Goal: Task Accomplishment & Management: Manage account settings

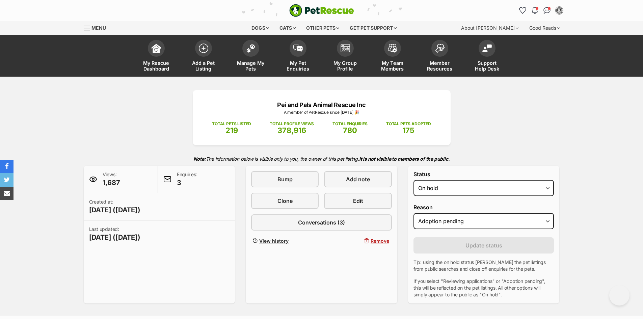
select select "on_hold"
select select "adoption_pending"
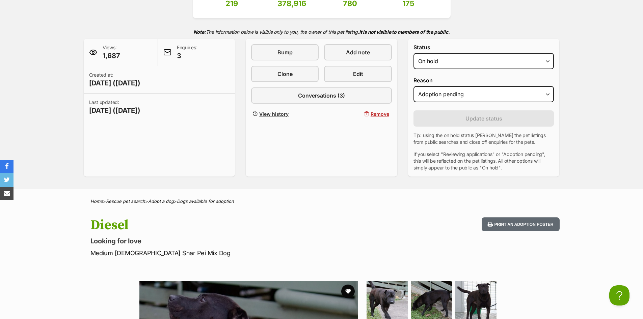
scroll to position [68, 0]
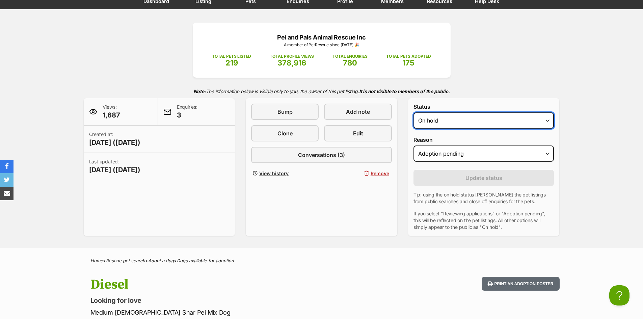
click at [549, 122] on select "Draft - not available as listing has enquires Available On hold Adopted" at bounding box center [484, 120] width 141 height 16
select select "rehomed"
click at [414, 112] on select "Draft - not available as listing has enquires Available On hold Adopted" at bounding box center [484, 120] width 141 height 16
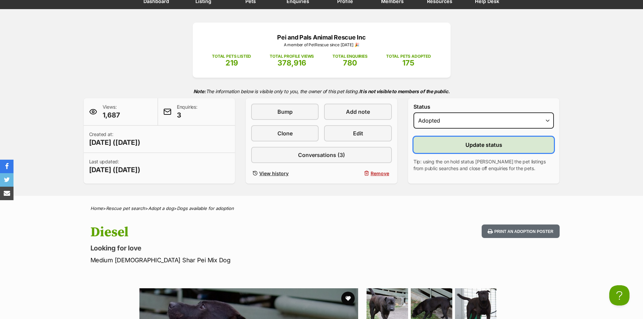
click at [466, 143] on span "Update status" at bounding box center [484, 145] width 37 height 8
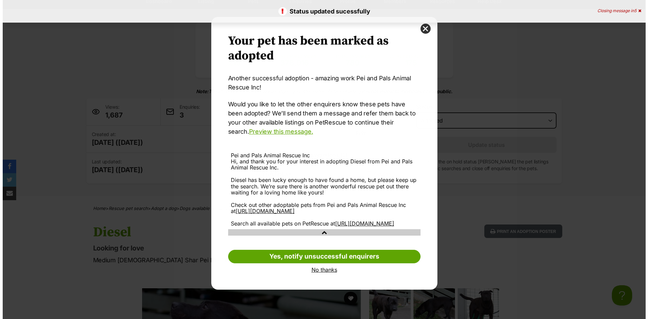
scroll to position [0, 0]
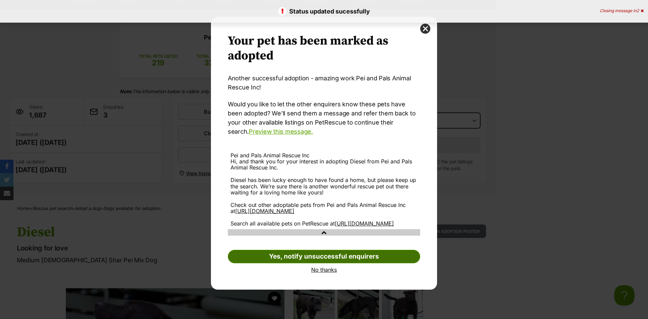
click at [307, 263] on link "Yes, notify unsuccessful enquirers" at bounding box center [324, 257] width 193 height 14
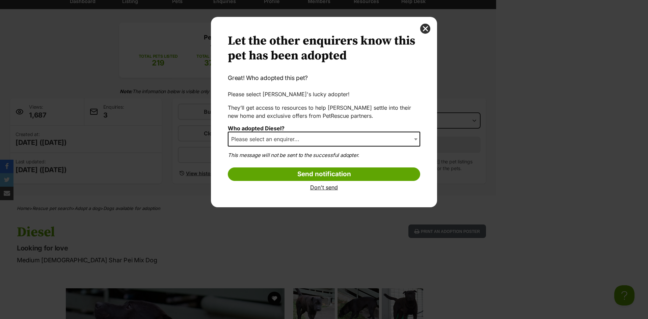
click at [313, 139] on span "Please select an enquirer..." at bounding box center [324, 139] width 193 height 15
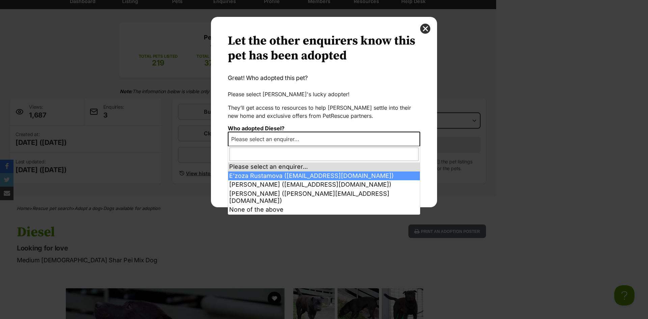
select select "2025429"
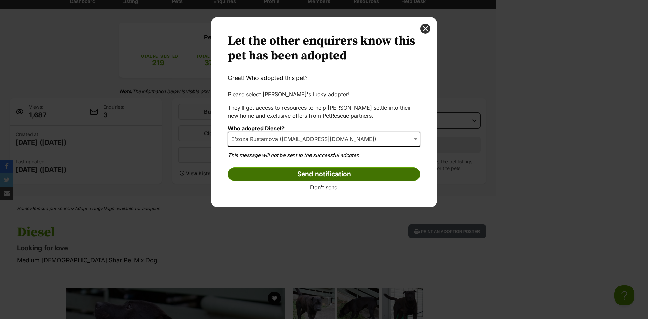
click at [298, 173] on input "Send notification" at bounding box center [324, 175] width 193 height 14
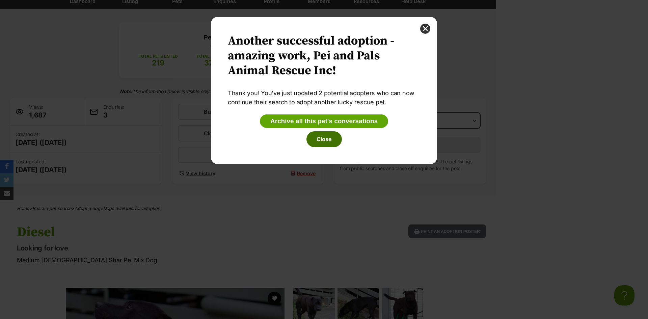
click at [320, 137] on button "Close" at bounding box center [324, 139] width 35 height 16
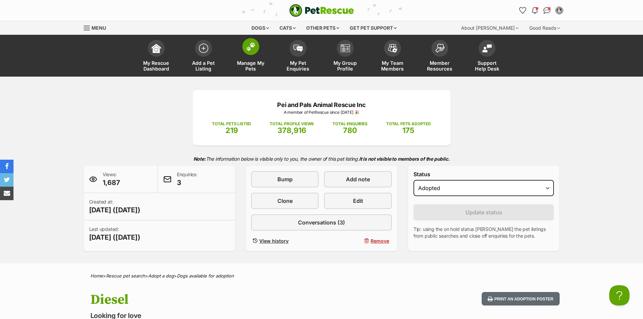
click at [250, 50] on img at bounding box center [250, 46] width 9 height 9
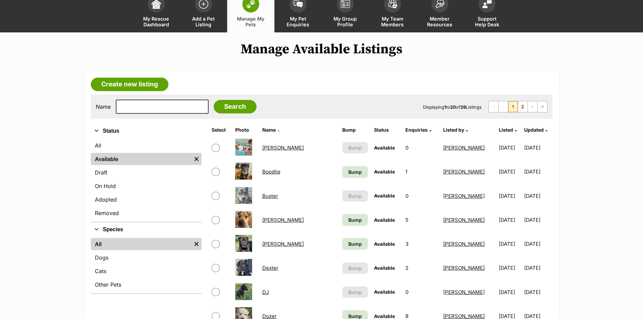
scroll to position [68, 0]
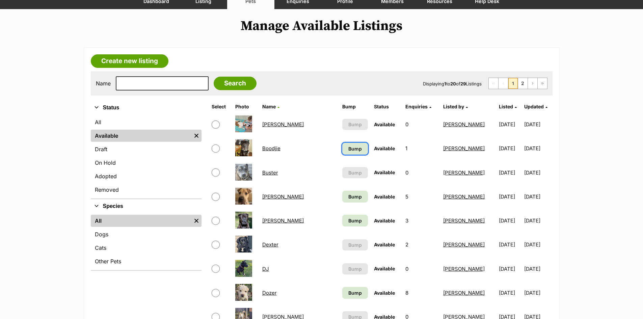
click at [349, 149] on span "Bump" at bounding box center [356, 148] width 14 height 7
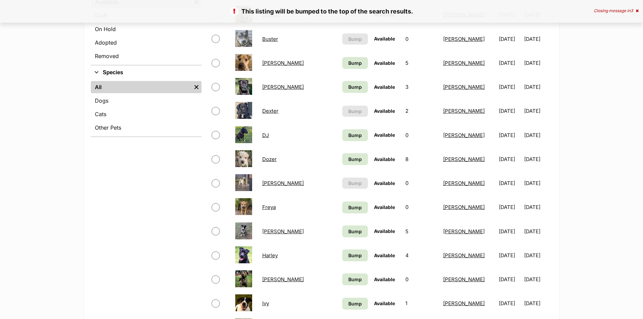
scroll to position [203, 0]
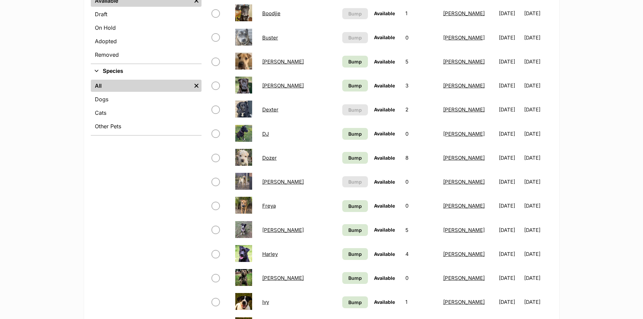
click at [271, 158] on link "Dozer" at bounding box center [269, 158] width 15 height 6
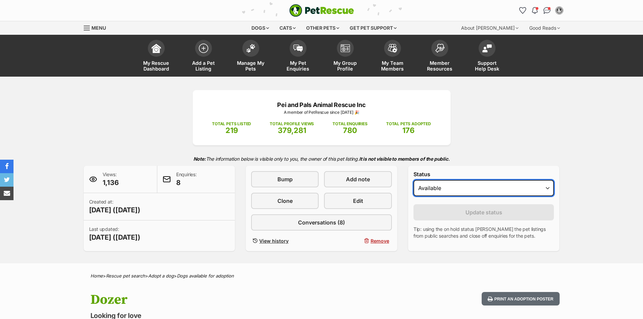
click at [538, 189] on select "Draft - not available as listing has enquires Available On hold Adopted" at bounding box center [484, 188] width 141 height 16
select select "on_hold"
click at [414, 180] on select "Draft - not available as listing has enquires Available On hold Adopted" at bounding box center [484, 188] width 141 height 16
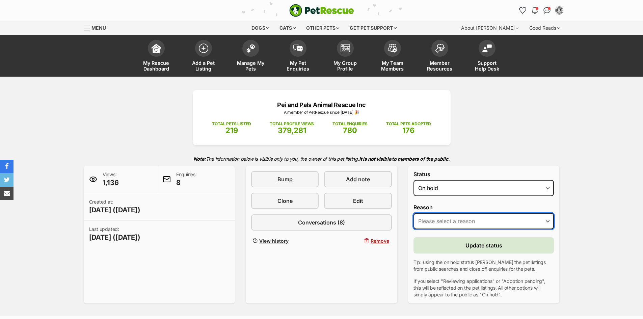
click at [461, 218] on select "Please select a reason Medical reasons Reviewing applications Adoption pending …" at bounding box center [484, 221] width 141 height 16
select select "medical"
click at [414, 213] on select "Please select a reason Medical reasons Reviewing applications Adoption pending …" at bounding box center [484, 221] width 141 height 16
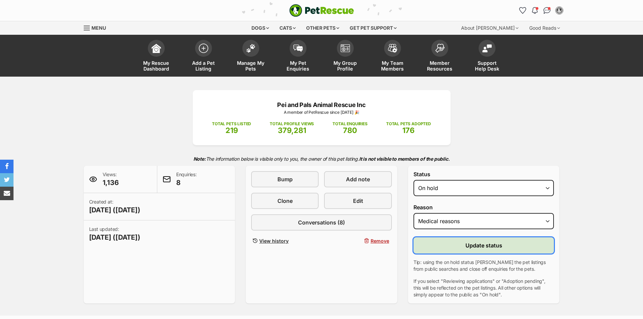
click at [469, 243] on span "Update status" at bounding box center [484, 245] width 37 height 8
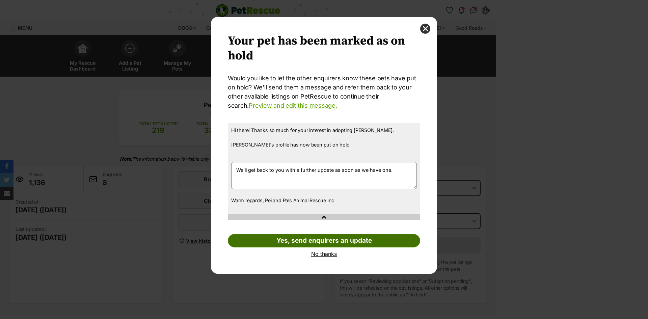
click at [309, 238] on link "Yes, send enquirers an update" at bounding box center [324, 241] width 193 height 14
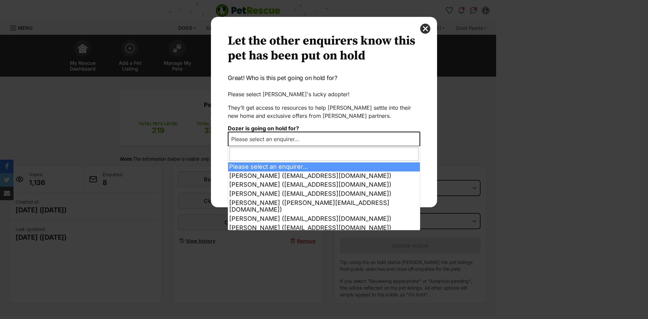
click at [313, 141] on span "Please select an enquirer..." at bounding box center [324, 139] width 193 height 15
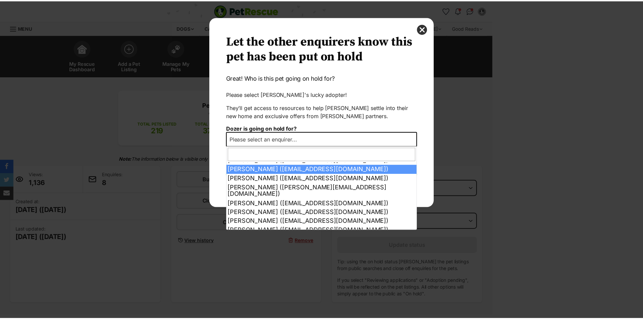
scroll to position [23, 0]
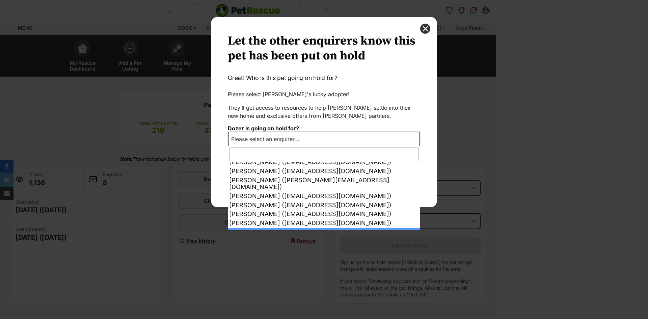
select select "other"
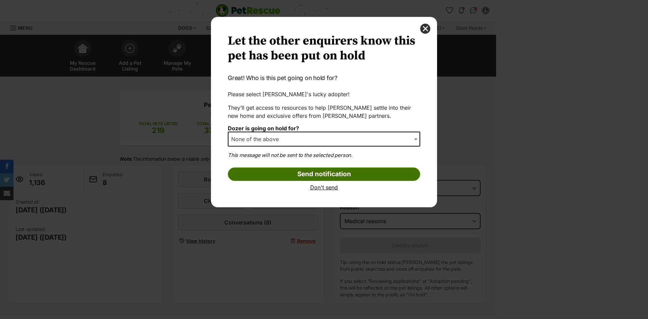
click at [319, 171] on input "Send notification" at bounding box center [324, 175] width 193 height 14
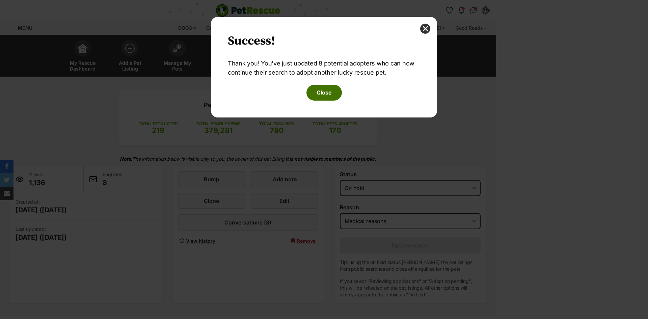
click at [331, 91] on button "Close" at bounding box center [324, 93] width 35 height 16
